Goal: Task Accomplishment & Management: Manage account settings

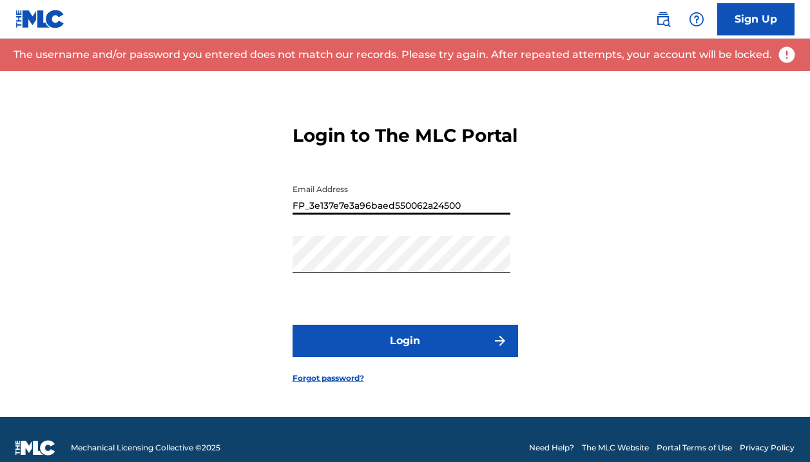
click at [430, 208] on input "FP_3e137e7e3a96baed550062a24500" at bounding box center [402, 196] width 218 height 37
click at [462, 215] on input "FP_3e137e7e3a96baed550062a24500" at bounding box center [402, 196] width 218 height 37
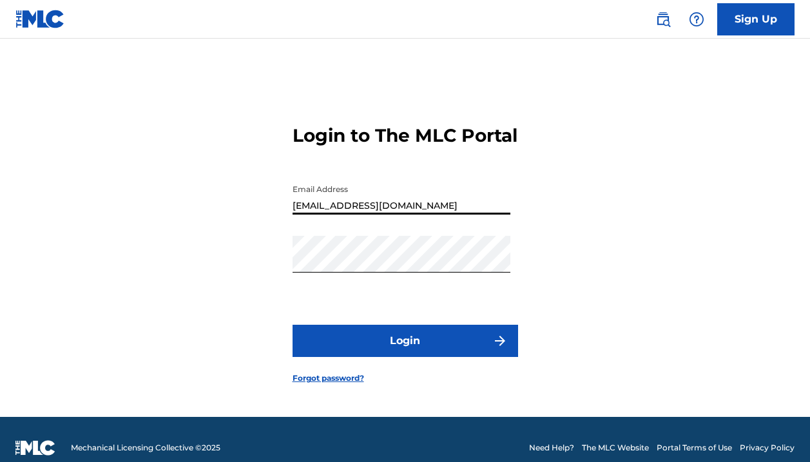
type input "[EMAIL_ADDRESS][DOMAIN_NAME]"
click at [405, 352] on button "Login" at bounding box center [406, 341] width 226 height 32
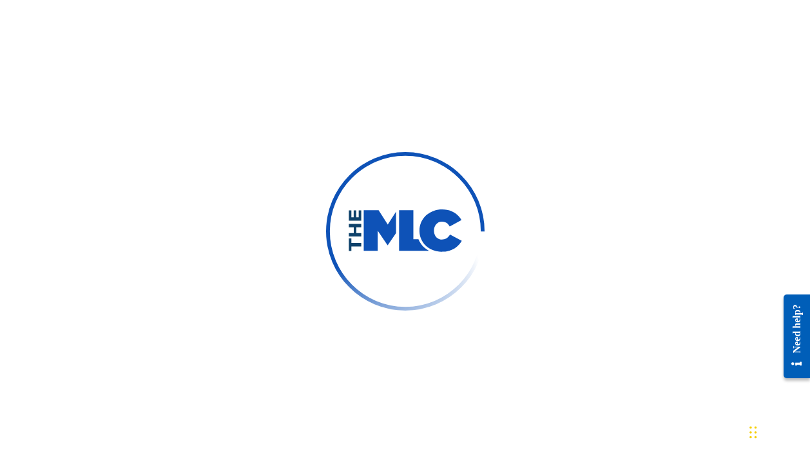
drag, startPoint x: 550, startPoint y: 151, endPoint x: 565, endPoint y: 151, distance: 15.5
click at [568, 151] on div at bounding box center [405, 231] width 810 height 462
drag, startPoint x: 614, startPoint y: 140, endPoint x: 634, endPoint y: 140, distance: 20.0
click at [633, 140] on div at bounding box center [405, 231] width 810 height 462
